Goal: Information Seeking & Learning: Learn about a topic

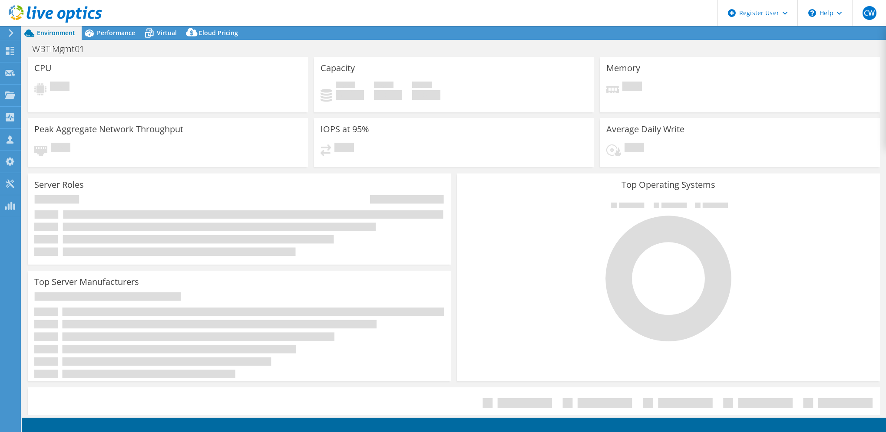
select select "USD"
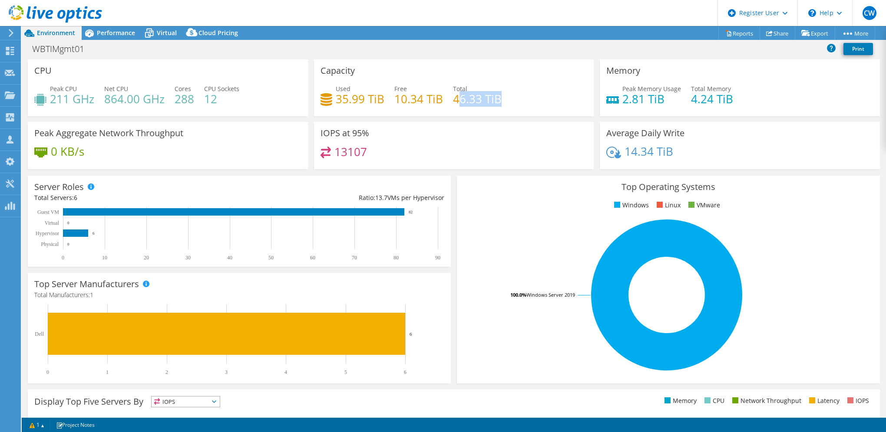
drag, startPoint x: 506, startPoint y: 99, endPoint x: 453, endPoint y: 99, distance: 53.4
click at [453, 99] on div "Used 35.99 TiB Free 10.34 TiB Total 46.33 TiB" at bounding box center [453, 98] width 267 height 28
drag, startPoint x: 369, startPoint y: 151, endPoint x: 335, endPoint y: 156, distance: 34.6
click at [335, 156] on div "13107" at bounding box center [453, 156] width 267 height 19
click at [428, 154] on div "13107" at bounding box center [453, 156] width 267 height 19
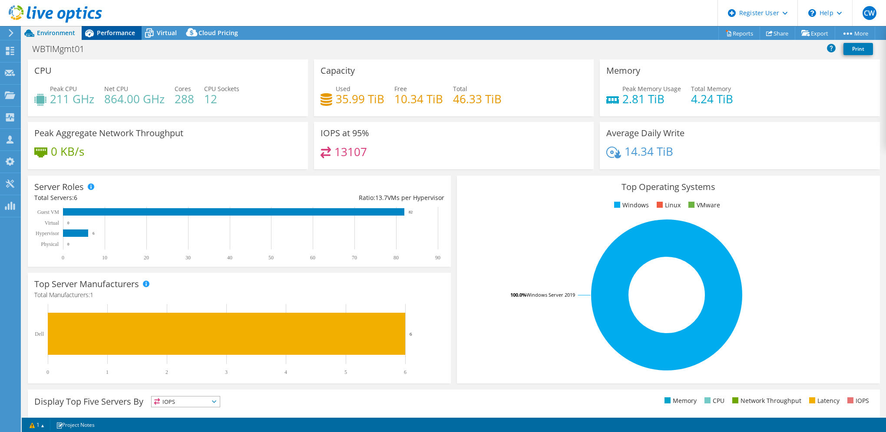
click at [114, 33] on span "Performance" at bounding box center [116, 33] width 38 height 8
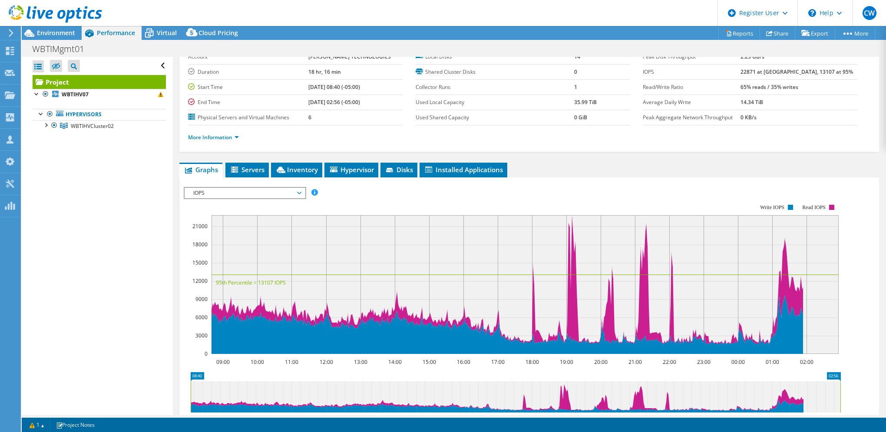
scroll to position [43, 0]
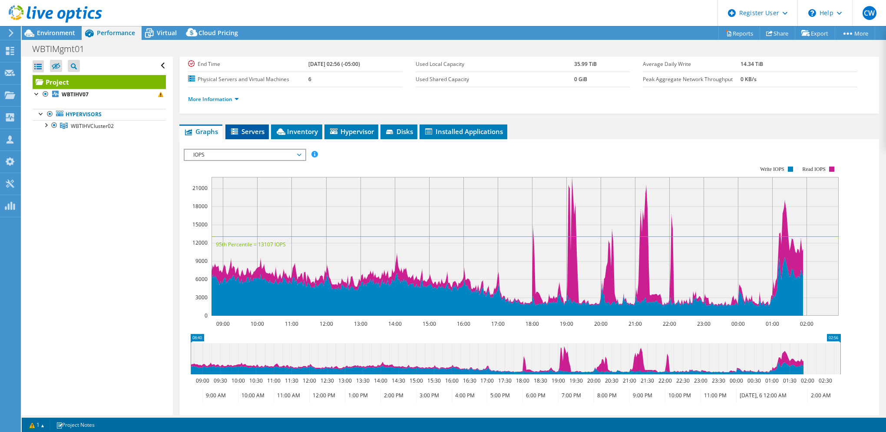
click at [259, 130] on span "Servers" at bounding box center [247, 131] width 35 height 9
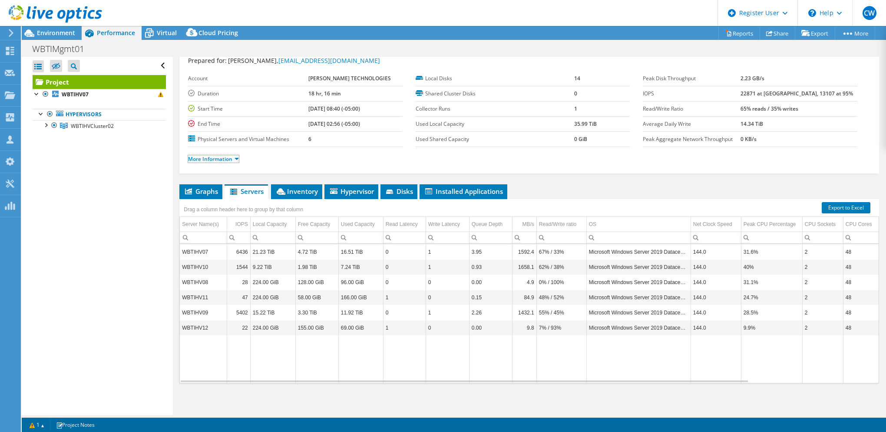
click at [209, 157] on link "More Information" at bounding box center [213, 158] width 51 height 7
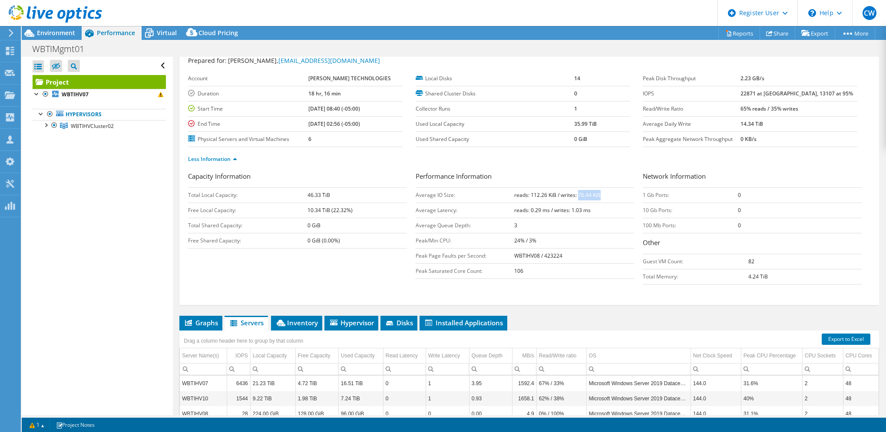
drag, startPoint x: 588, startPoint y: 195, endPoint x: 574, endPoint y: 195, distance: 13.9
click at [574, 195] on b "reads: 112.26 KiB / writes: 76.44 KiB" at bounding box center [557, 194] width 86 height 7
drag, startPoint x: 574, startPoint y: 195, endPoint x: 527, endPoint y: 193, distance: 46.9
click at [527, 193] on b "reads: 112.26 KiB / writes: 76.44 KiB" at bounding box center [557, 194] width 86 height 7
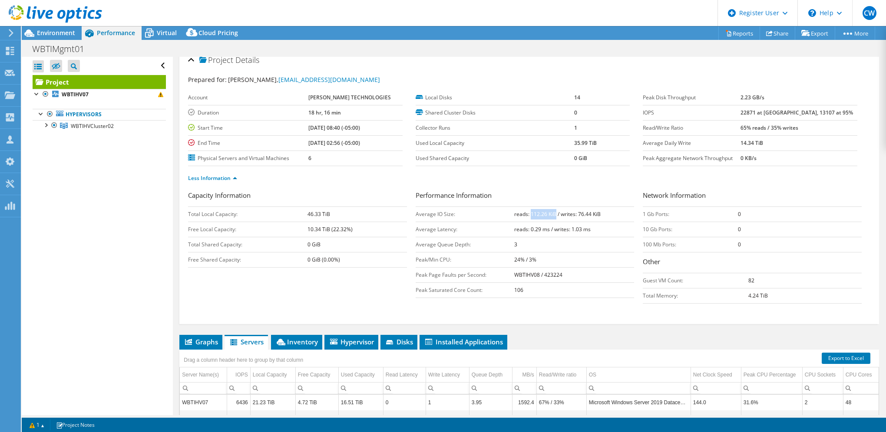
scroll to position [0, 0]
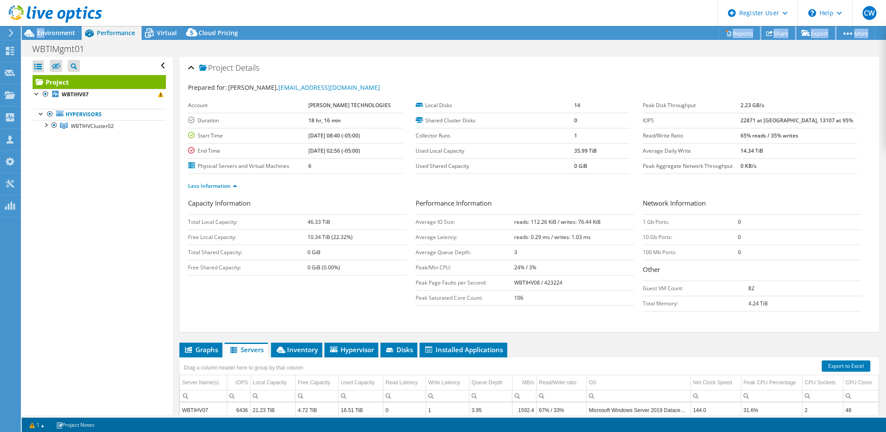
click at [46, 29] on div "CW Dell User Chester Woods Chester.Woods@dell.com Dell My Profile Log Out \n He…" at bounding box center [443, 216] width 886 height 432
click at [64, 40] on div "WBTIMgmt01 Print" at bounding box center [454, 48] width 864 height 17
click at [64, 35] on span "Environment" at bounding box center [56, 33] width 38 height 8
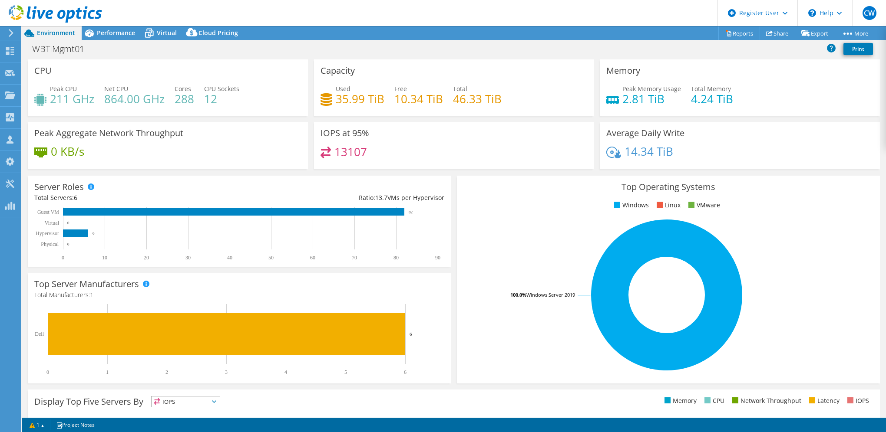
click at [7, 30] on div at bounding box center [10, 33] width 10 height 8
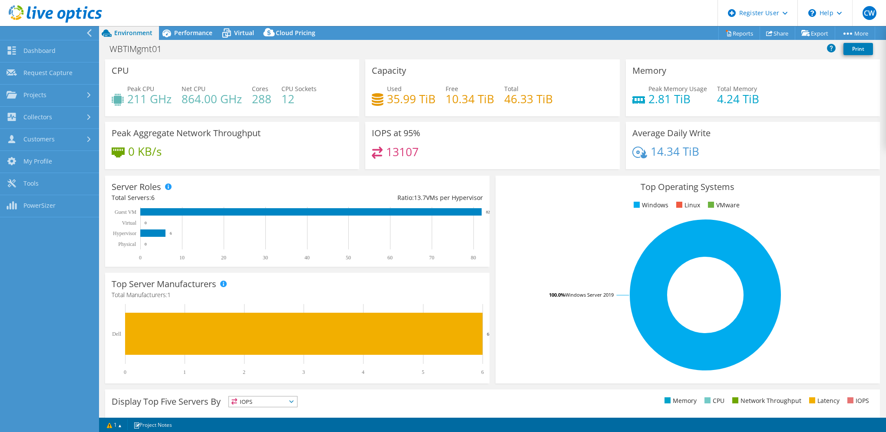
click at [88, 35] on icon at bounding box center [89, 33] width 7 height 8
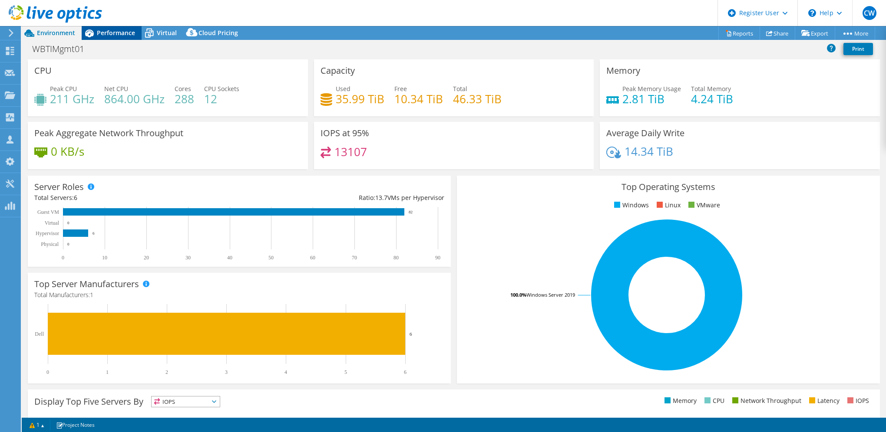
click at [103, 34] on span "Performance" at bounding box center [116, 33] width 38 height 8
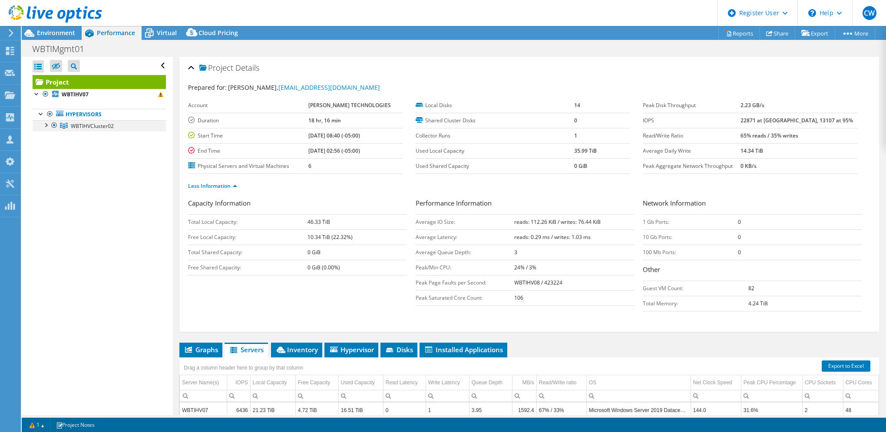
click at [45, 123] on div at bounding box center [45, 124] width 9 height 9
click at [48, 193] on div at bounding box center [50, 192] width 9 height 9
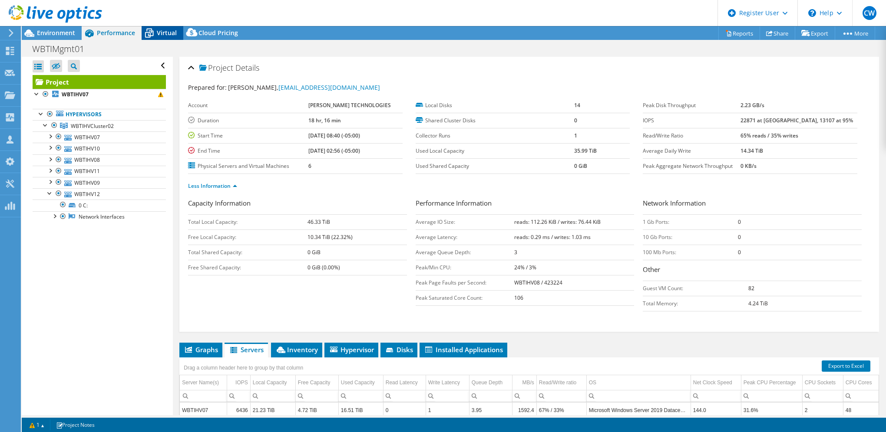
click at [160, 30] on span "Virtual" at bounding box center [167, 33] width 20 height 8
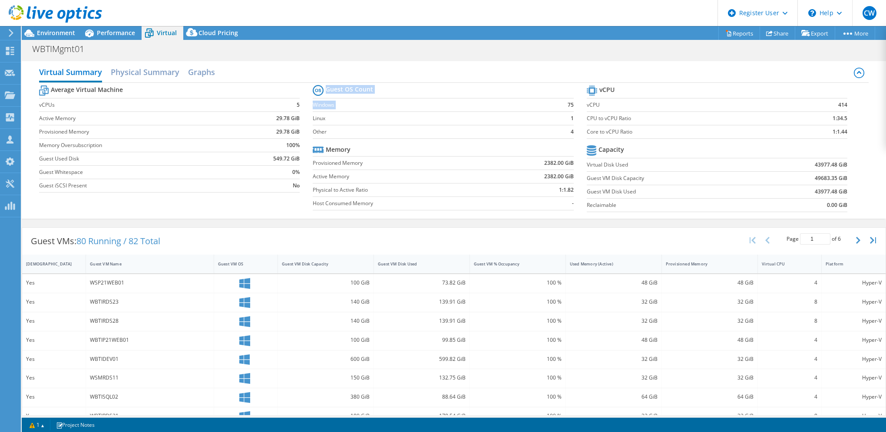
drag, startPoint x: 564, startPoint y: 103, endPoint x: 574, endPoint y: 106, distance: 10.7
click at [574, 106] on section "Guest OS Count Windows 75 Linux 1 Other 4 Memory Provisioned Memory 2382.00 GiB…" at bounding box center [450, 149] width 274 height 132
drag, startPoint x: 574, startPoint y: 106, endPoint x: 542, endPoint y: 134, distance: 43.1
click at [551, 127] on td "4" at bounding box center [562, 131] width 24 height 13
click at [790, 102] on td "414" at bounding box center [817, 104] width 59 height 13
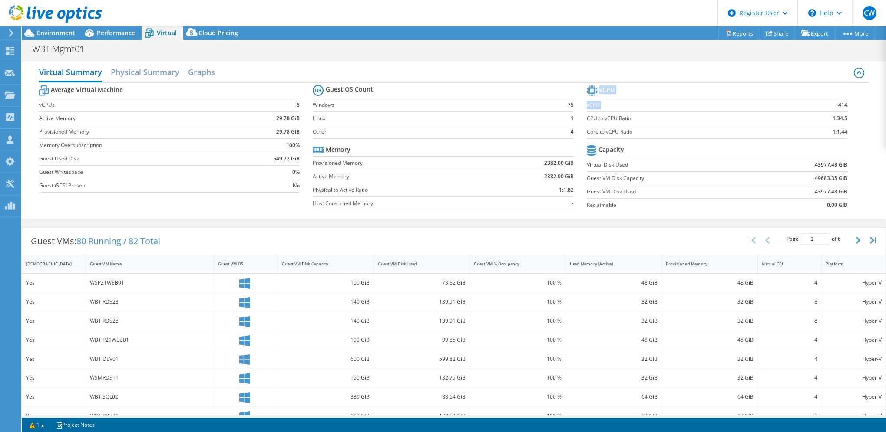
drag, startPoint x: 843, startPoint y: 105, endPoint x: 831, endPoint y: 106, distance: 12.7
click at [831, 106] on section "vCPU vCPU 414 CPU to vCPU Ratio 1:34.5 Core to vCPU Ratio 1:1.44 Capacity Virtu…" at bounding box center [724, 149] width 274 height 133
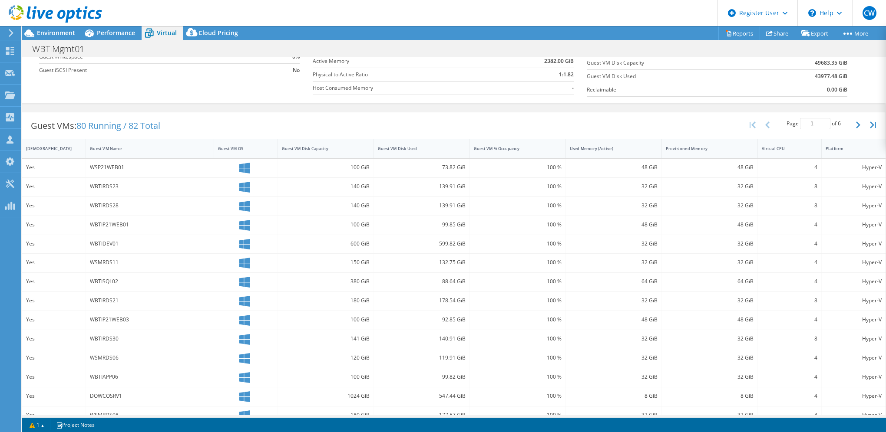
scroll to position [113, 0]
click at [854, 126] on button "button" at bounding box center [858, 127] width 15 height 16
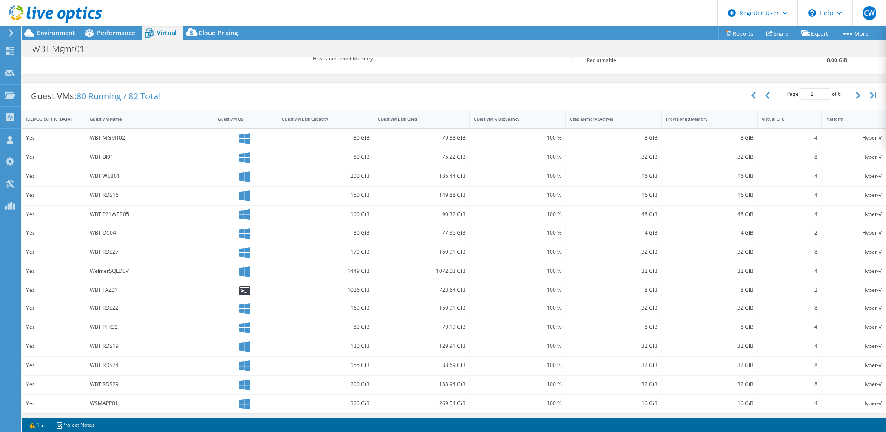
scroll to position [145, 0]
click at [854, 97] on button "button" at bounding box center [858, 95] width 15 height 16
drag, startPoint x: 119, startPoint y: 250, endPoint x: 91, endPoint y: 249, distance: 27.8
click at [91, 249] on div "WBTITCPX02" at bounding box center [150, 252] width 120 height 10
click at [854, 94] on button "button" at bounding box center [858, 95] width 15 height 16
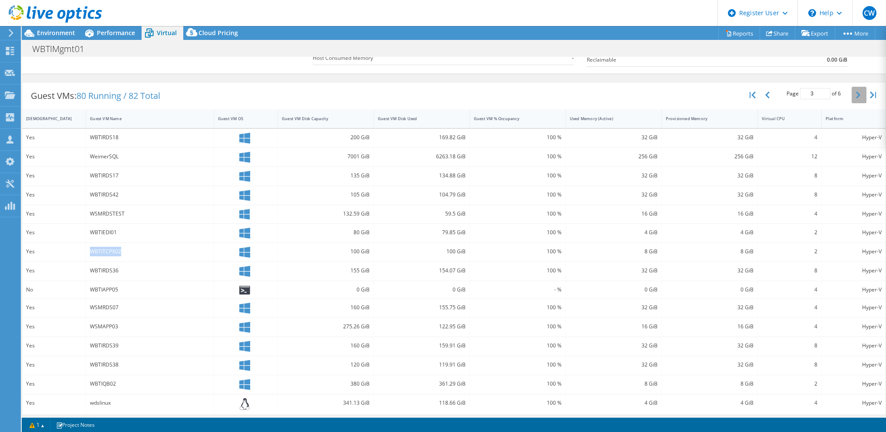
type input "4"
drag, startPoint x: 116, startPoint y: 325, endPoint x: 83, endPoint y: 326, distance: 33.0
click at [83, 326] on div "Yes WBTIEX02 13302 GiB 12486.21 GiB 100 % 96 GiB 96 GiB 16 Hyper-V" at bounding box center [453, 327] width 863 height 19
drag, startPoint x: 349, startPoint y: 323, endPoint x: 366, endPoint y: 322, distance: 16.9
click at [366, 322] on div "13302 GiB" at bounding box center [326, 327] width 88 height 10
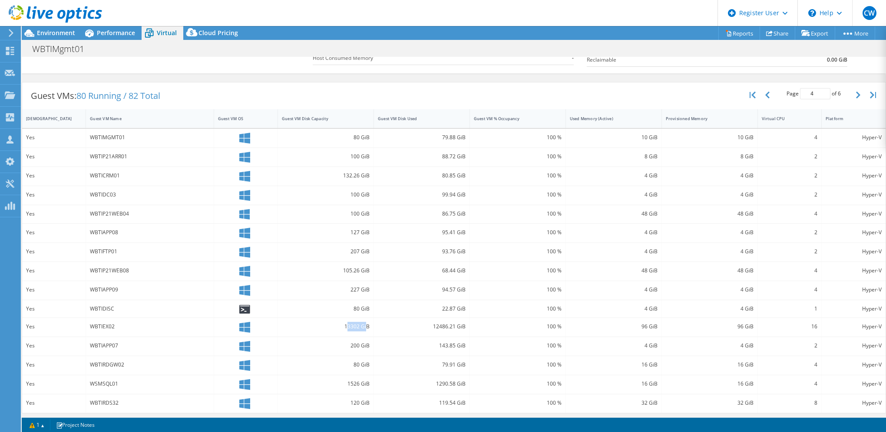
click at [365, 322] on div "13302 GiB" at bounding box center [326, 327] width 88 height 10
drag, startPoint x: 365, startPoint y: 322, endPoint x: 453, endPoint y: 322, distance: 88.6
click at [453, 322] on div "12486.21 GiB" at bounding box center [422, 327] width 88 height 10
drag, startPoint x: 453, startPoint y: 322, endPoint x: 544, endPoint y: 323, distance: 90.3
click at [544, 323] on div "100 %" at bounding box center [518, 327] width 88 height 10
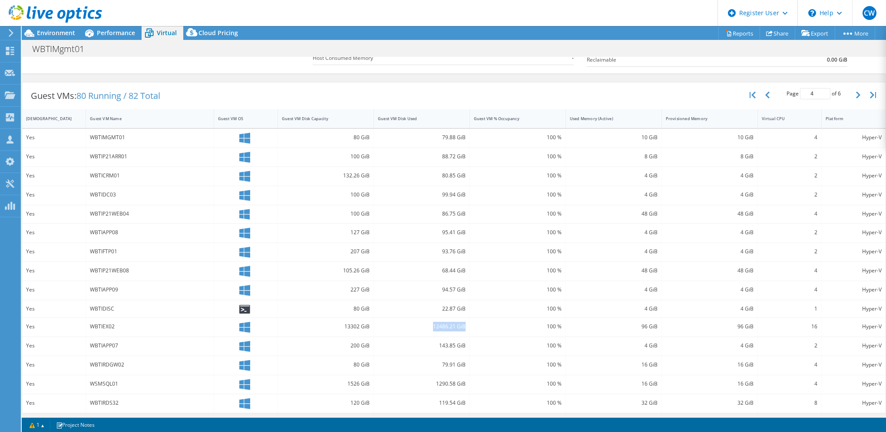
drag, startPoint x: 464, startPoint y: 325, endPoint x: 429, endPoint y: 326, distance: 34.8
click at [429, 326] on div "12486.21 GiB" at bounding box center [422, 327] width 96 height 19
click at [95, 326] on div "WBTIEX02" at bounding box center [150, 327] width 120 height 10
copy div "WBTIEX02"
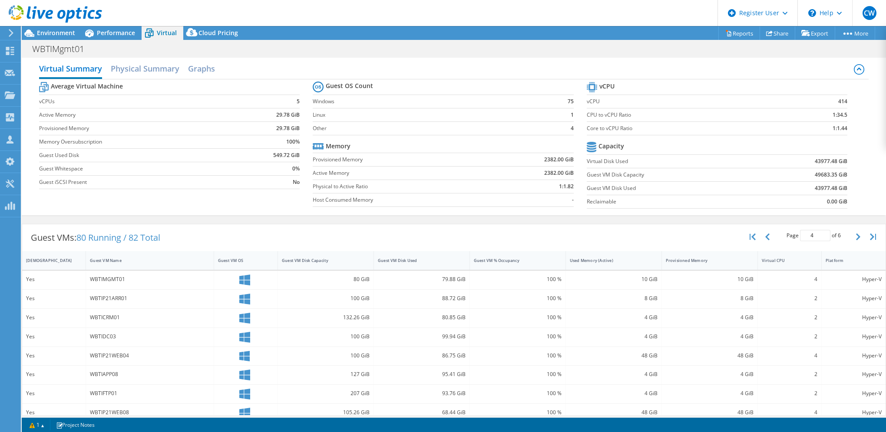
scroll to position [0, 0]
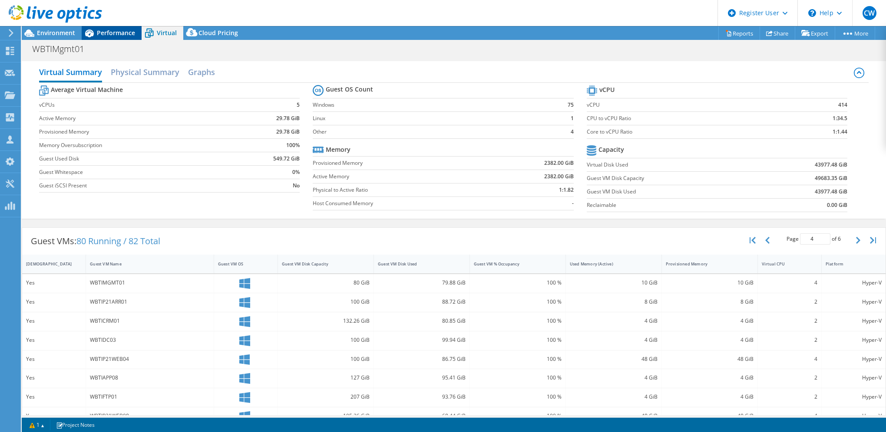
click at [115, 35] on span "Performance" at bounding box center [116, 33] width 38 height 8
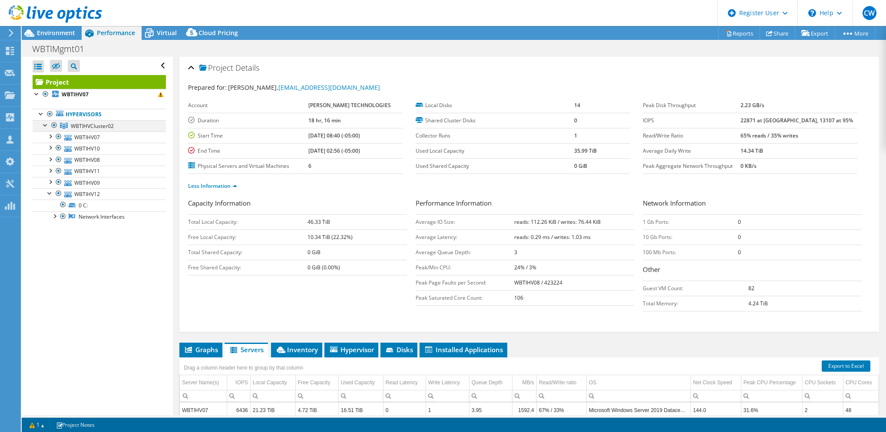
click at [42, 125] on div at bounding box center [45, 124] width 9 height 9
click at [43, 124] on div at bounding box center [45, 124] width 9 height 9
click at [40, 113] on div at bounding box center [41, 113] width 9 height 9
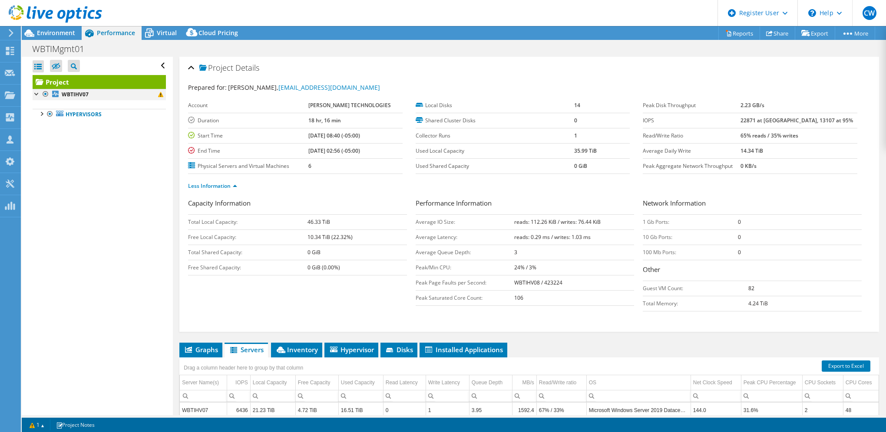
click at [36, 93] on div at bounding box center [37, 93] width 9 height 9
click at [40, 112] on div at bounding box center [41, 113] width 9 height 9
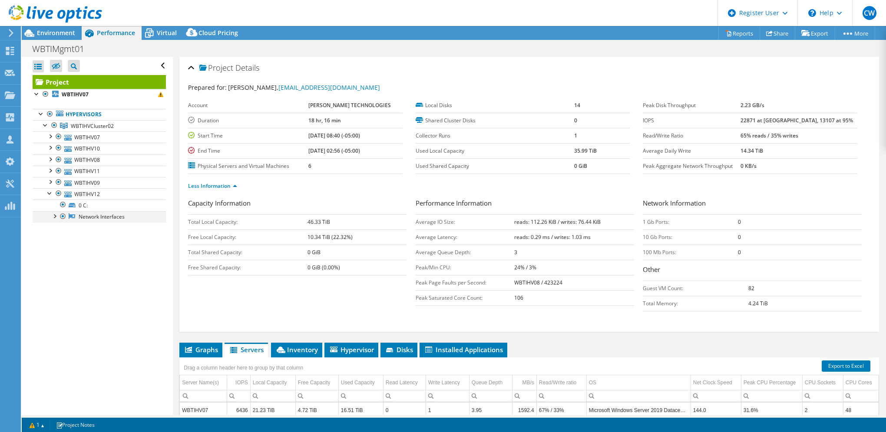
click at [54, 214] on div at bounding box center [54, 215] width 9 height 9
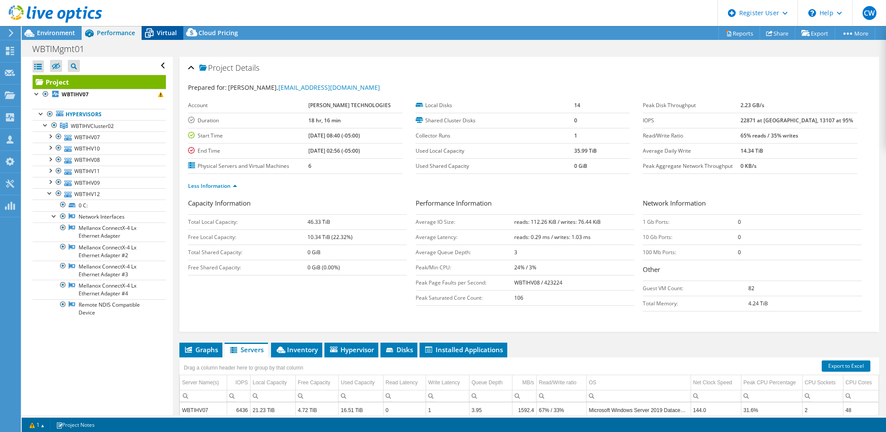
click at [155, 34] on icon at bounding box center [149, 33] width 15 height 15
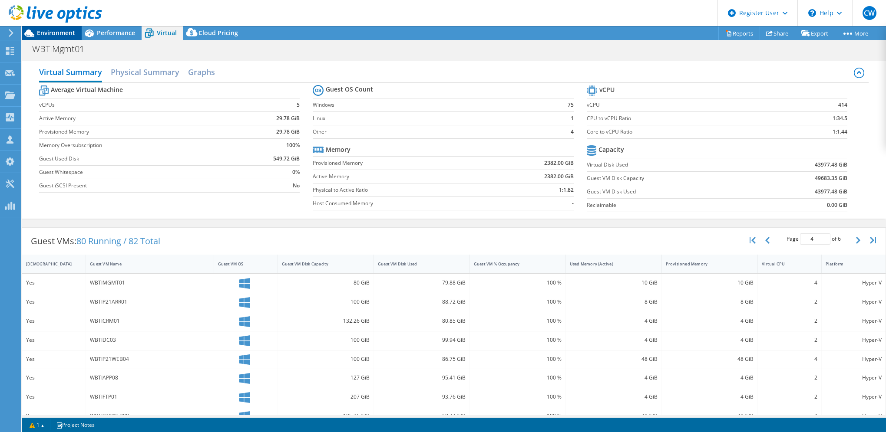
click at [57, 34] on span "Environment" at bounding box center [56, 33] width 38 height 8
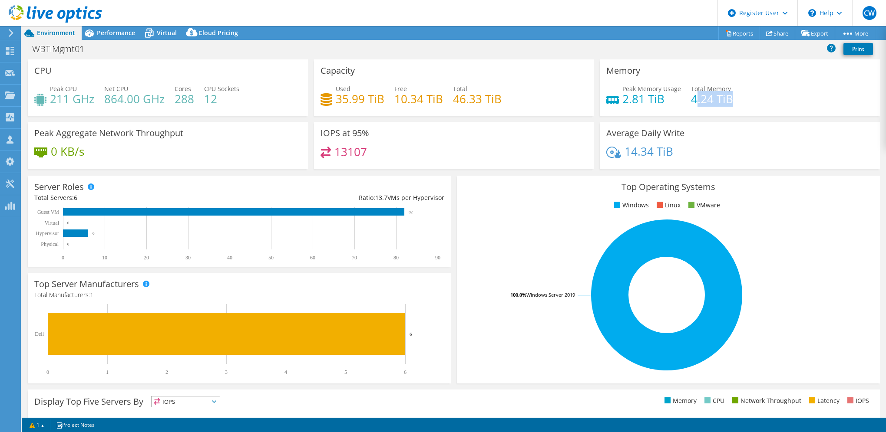
drag, startPoint x: 729, startPoint y: 98, endPoint x: 691, endPoint y: 101, distance: 38.3
click at [691, 101] on div "Peak Memory Usage 2.81 TiB Total Memory 4.24 TiB" at bounding box center [739, 98] width 267 height 28
drag, startPoint x: 691, startPoint y: 101, endPoint x: 732, endPoint y: 102, distance: 40.4
click at [732, 102] on div "Peak Memory Usage 2.81 TiB Total Memory 4.24 TiB" at bounding box center [739, 98] width 267 height 28
drag, startPoint x: 731, startPoint y: 99, endPoint x: 685, endPoint y: 101, distance: 46.5
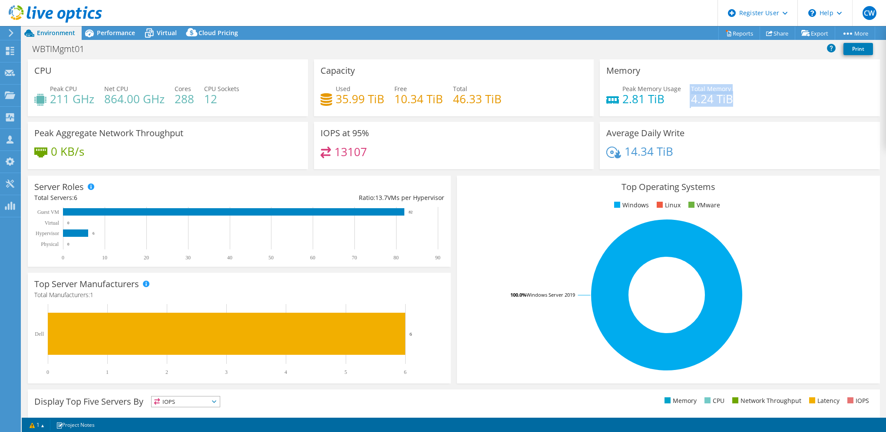
click at [685, 101] on div "Peak Memory Usage 2.81 TiB Total Memory 4.24 TiB" at bounding box center [739, 98] width 267 height 28
drag, startPoint x: 685, startPoint y: 101, endPoint x: 615, endPoint y: 102, distance: 69.9
click at [615, 102] on div "Peak Memory Usage 2.81 TiB" at bounding box center [643, 94] width 75 height 20
click at [470, 96] on h4 "46.33 TiB" at bounding box center [477, 99] width 49 height 10
click at [403, 142] on div "IOPS at 95% 13107" at bounding box center [454, 145] width 280 height 47
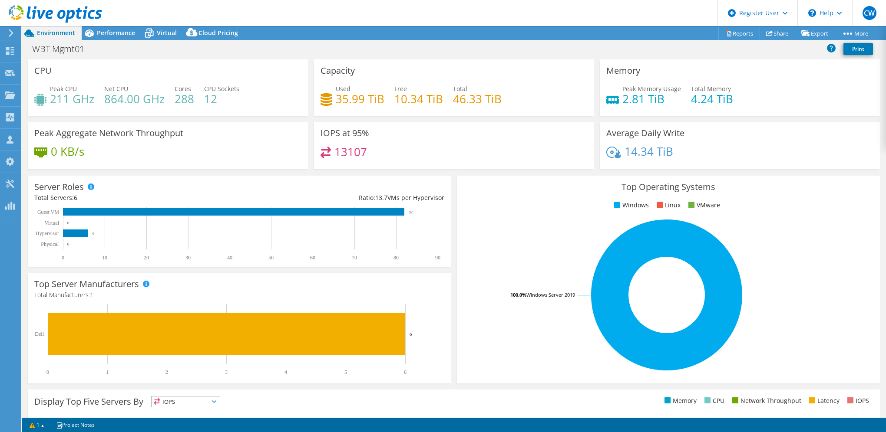
click at [242, 144] on div "Peak Aggregate Network Throughput 0 KB/s" at bounding box center [168, 145] width 280 height 47
click at [188, 101] on h4 "288" at bounding box center [185, 99] width 20 height 10
click at [431, 143] on div "IOPS at 95% 13107" at bounding box center [454, 145] width 280 height 47
drag, startPoint x: 50, startPoint y: 102, endPoint x: 131, endPoint y: 100, distance: 80.8
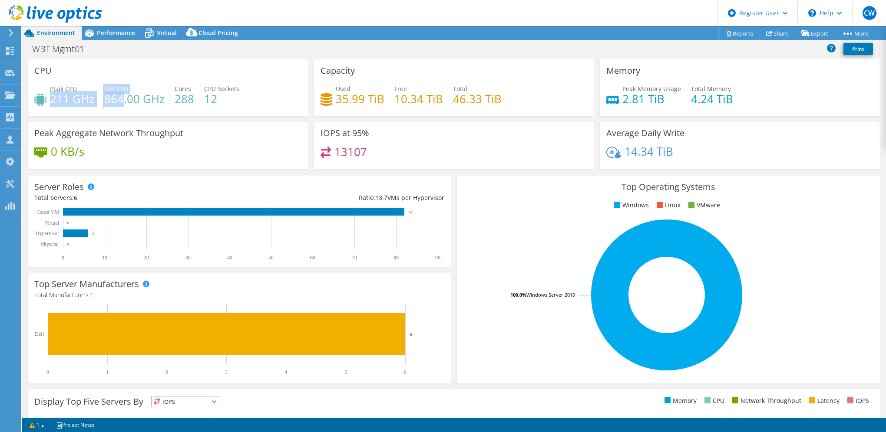
click at [129, 100] on div "Peak CPU 211 GHz Net CPU 864.00 GHz Cores 288 CPU Sockets 12" at bounding box center [167, 98] width 267 height 28
drag, startPoint x: 131, startPoint y: 100, endPoint x: 201, endPoint y: 100, distance: 69.9
click at [201, 100] on div "Peak CPU 211 GHz Net CPU 864.00 GHz Cores 288 CPU Sockets 12" at bounding box center [167, 98] width 267 height 28
click at [219, 99] on h4 "12" at bounding box center [221, 99] width 35 height 10
drag, startPoint x: 497, startPoint y: 98, endPoint x: 451, endPoint y: 103, distance: 46.3
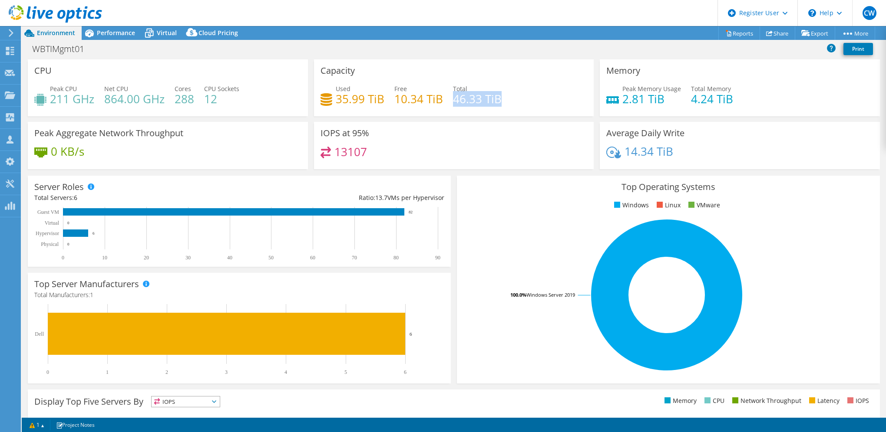
click at [453, 103] on h4 "46.33 TiB" at bounding box center [477, 99] width 49 height 10
drag, startPoint x: 370, startPoint y: 150, endPoint x: 333, endPoint y: 153, distance: 37.0
click at [333, 153] on div "13107" at bounding box center [453, 156] width 267 height 19
